Goal: Task Accomplishment & Management: Manage account settings

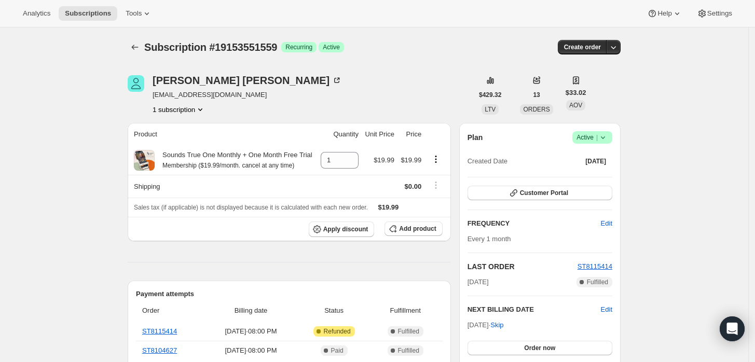
click at [605, 139] on icon at bounding box center [603, 137] width 10 height 10
click at [608, 134] on icon at bounding box center [603, 137] width 10 height 10
click at [591, 174] on span "Cancel subscription" at bounding box center [596, 175] width 59 height 8
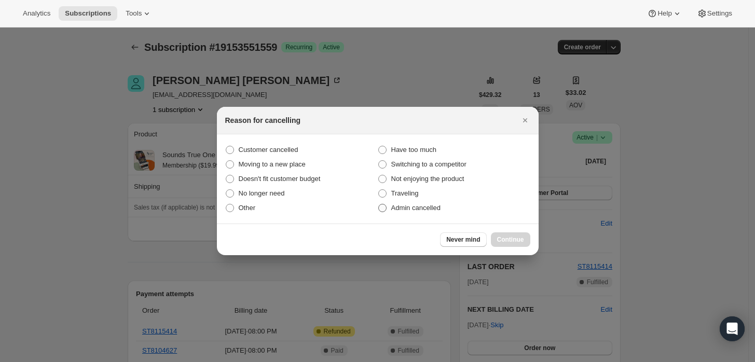
click at [423, 205] on span "Admin cancelled" at bounding box center [415, 208] width 49 height 8
click at [379, 205] on input "Admin cancelled" at bounding box center [378, 204] width 1 height 1
radio input "true"
click at [516, 241] on span "Continue" at bounding box center [510, 240] width 27 height 8
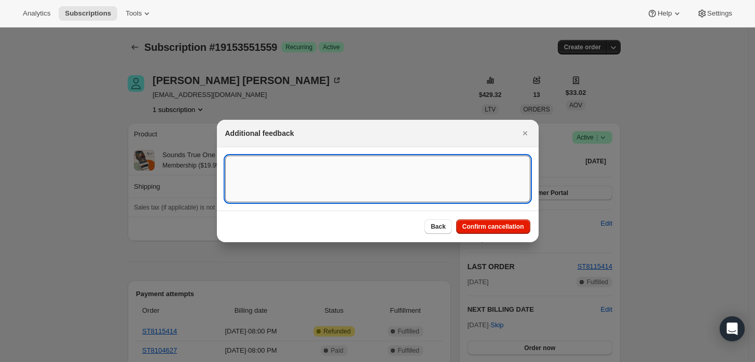
click at [357, 173] on textarea ":rbh:" at bounding box center [377, 179] width 305 height 47
type textarea "Customer requested cancellation and refund."
click at [512, 222] on button "Confirm cancellation" at bounding box center [493, 227] width 74 height 15
